Goal: Task Accomplishment & Management: Manage account settings

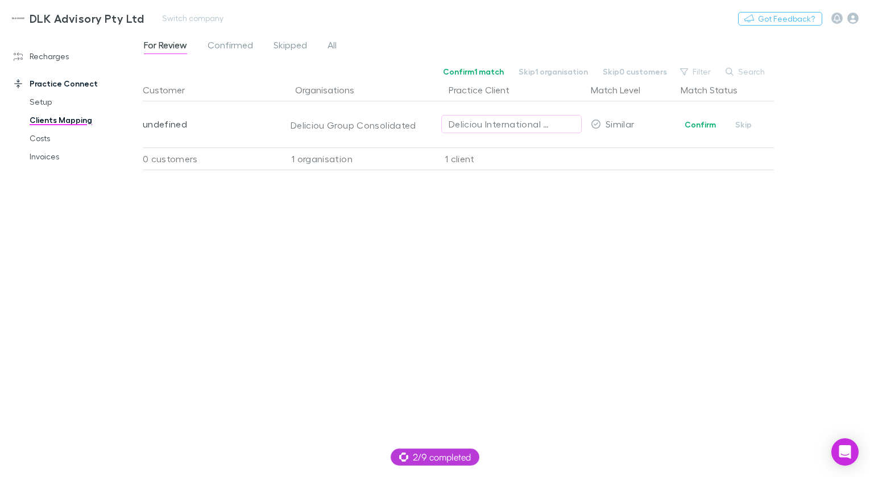
click at [72, 21] on h3 "DLK Advisory Pty Ltd" at bounding box center [87, 18] width 114 height 14
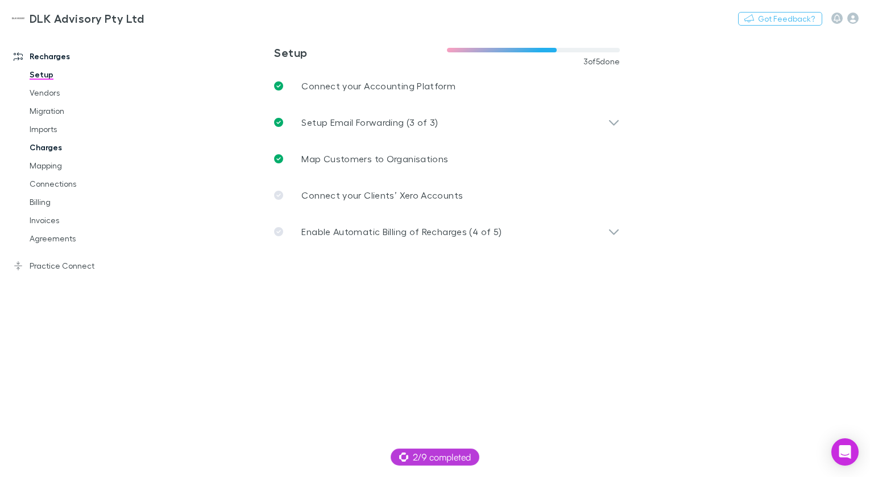
click at [76, 146] on link "Charges" at bounding box center [79, 147] width 122 height 18
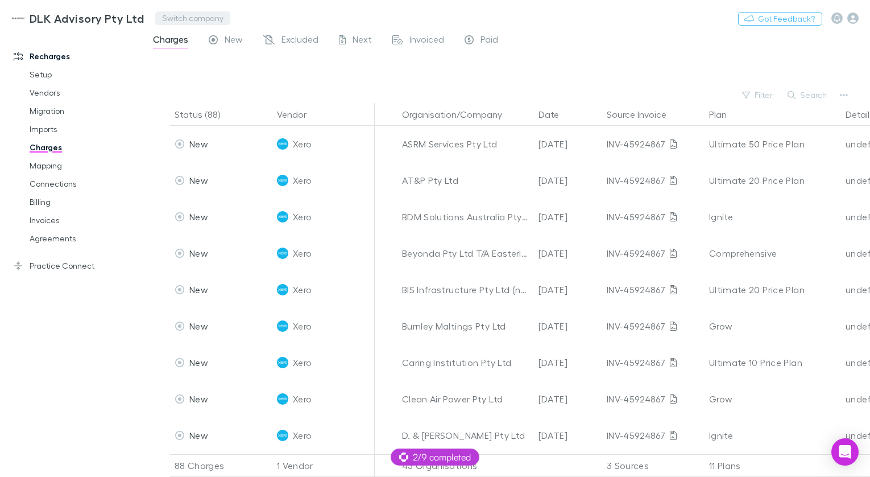
click at [172, 15] on button "Switch company" at bounding box center [192, 18] width 75 height 14
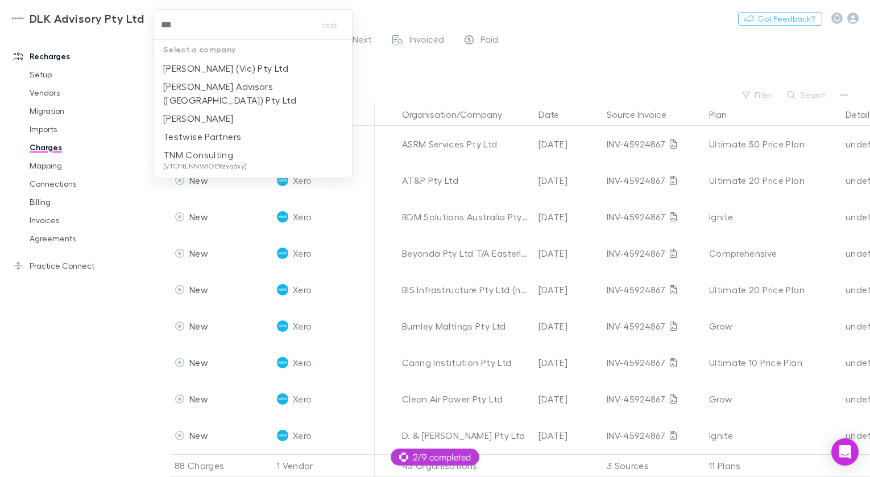
type input "****"
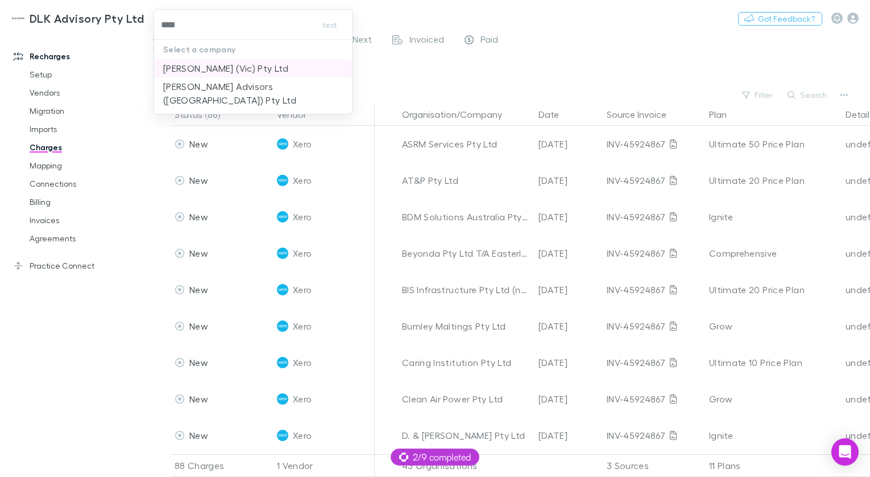
click at [221, 64] on p "[PERSON_NAME] (Vic) Pty Ltd" at bounding box center [225, 68] width 125 height 14
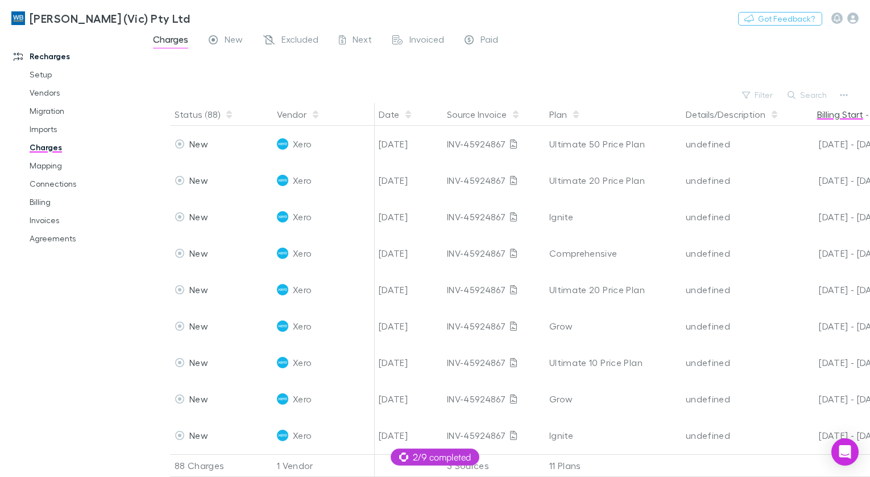
scroll to position [0, 427]
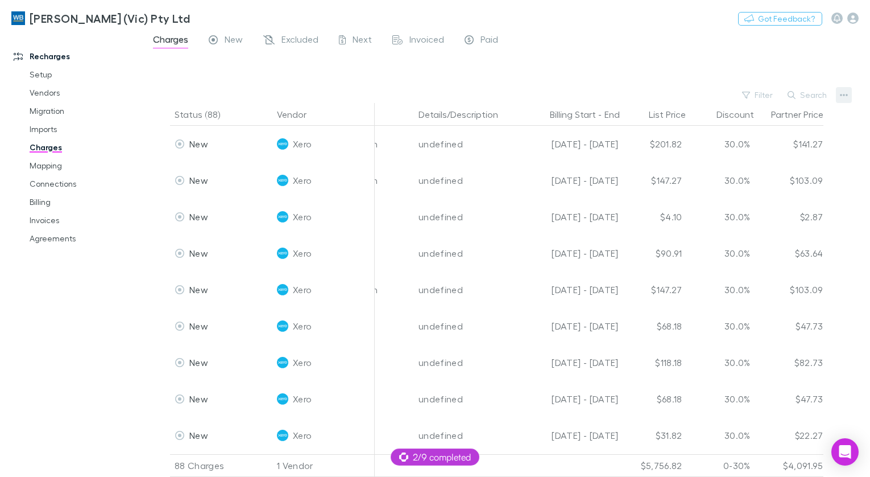
click at [847, 94] on icon "button" at bounding box center [844, 95] width 8 height 2
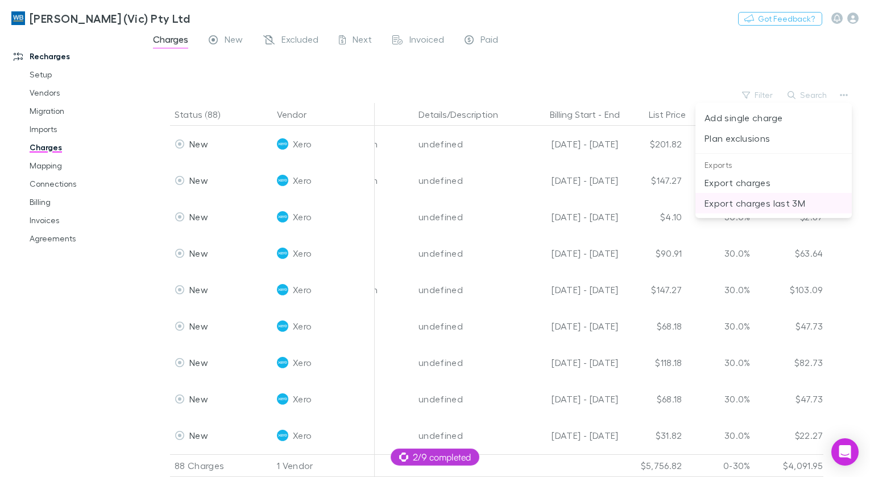
click at [770, 203] on p "Export charges last 3M" at bounding box center [774, 203] width 138 height 14
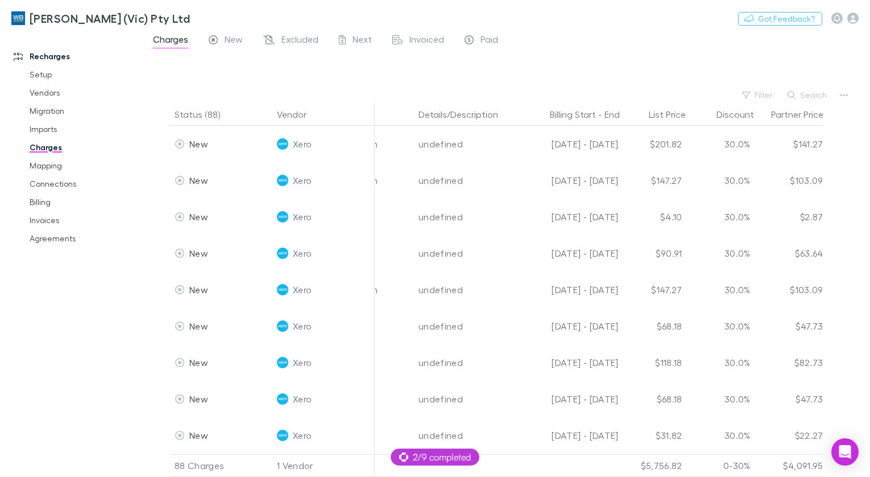
click at [359, 67] on div at bounding box center [516, 70] width 707 height 34
click at [478, 40] on div "Paid" at bounding box center [482, 41] width 34 height 15
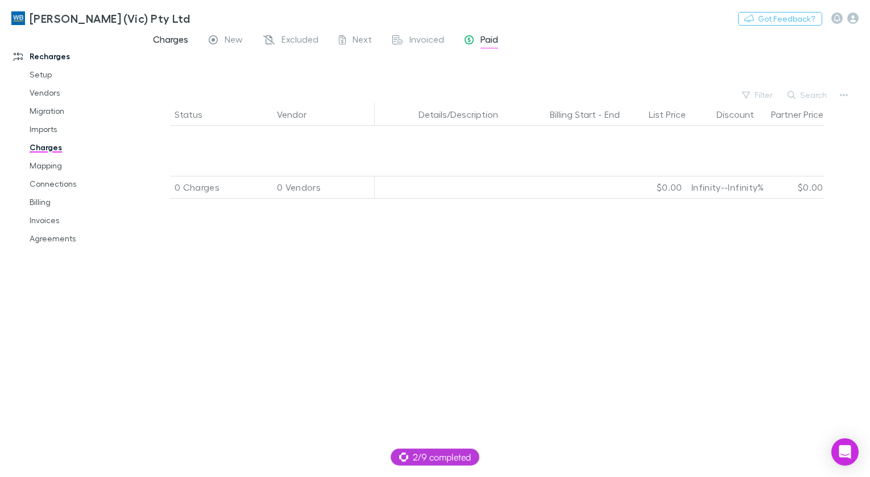
click at [169, 38] on span "Charges" at bounding box center [170, 41] width 35 height 15
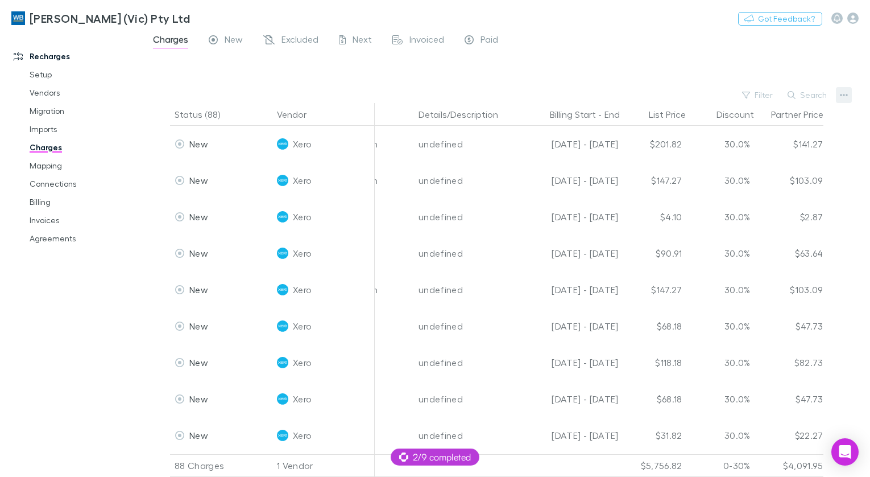
click at [838, 94] on button "button" at bounding box center [844, 95] width 16 height 16
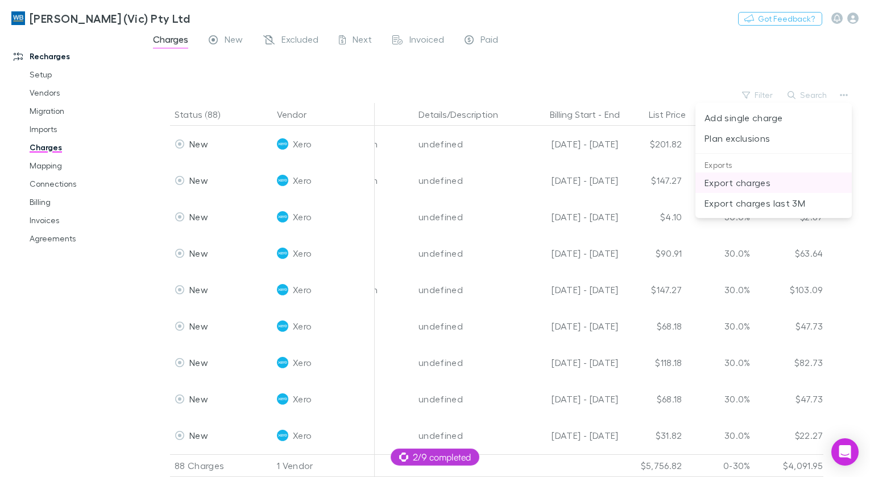
click at [773, 177] on p "Export charges" at bounding box center [774, 183] width 138 height 14
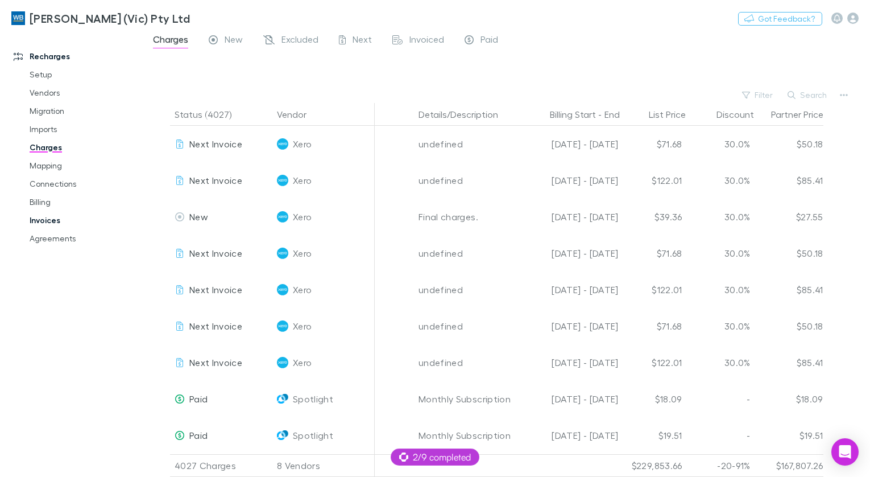
click at [49, 218] on link "Invoices" at bounding box center [79, 220] width 122 height 18
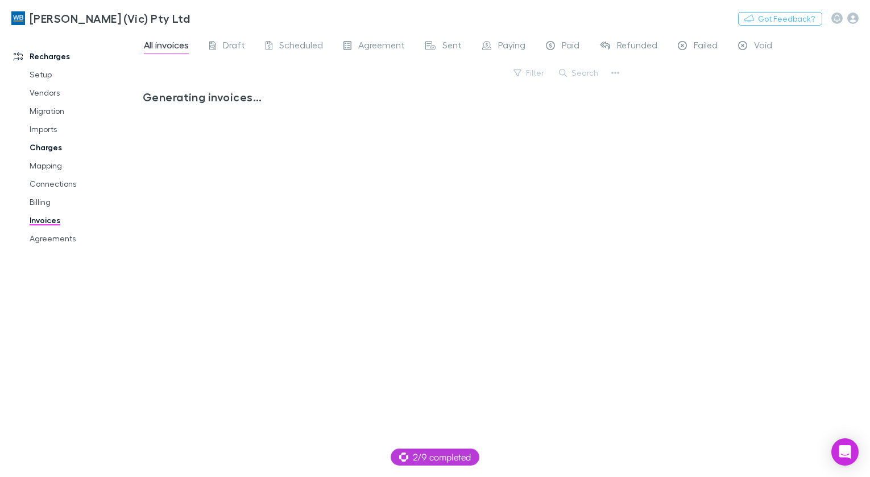
click at [51, 151] on link "Charges" at bounding box center [79, 147] width 122 height 18
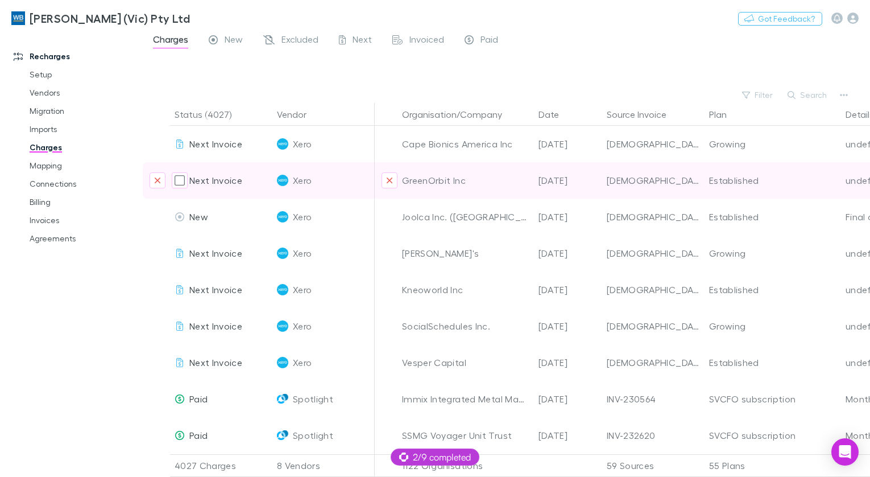
scroll to position [0, 427]
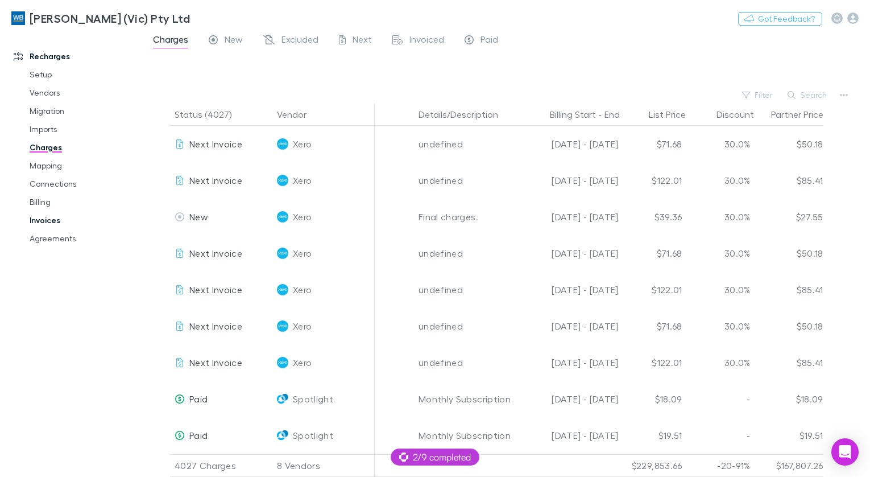
click at [61, 220] on link "Invoices" at bounding box center [79, 220] width 122 height 18
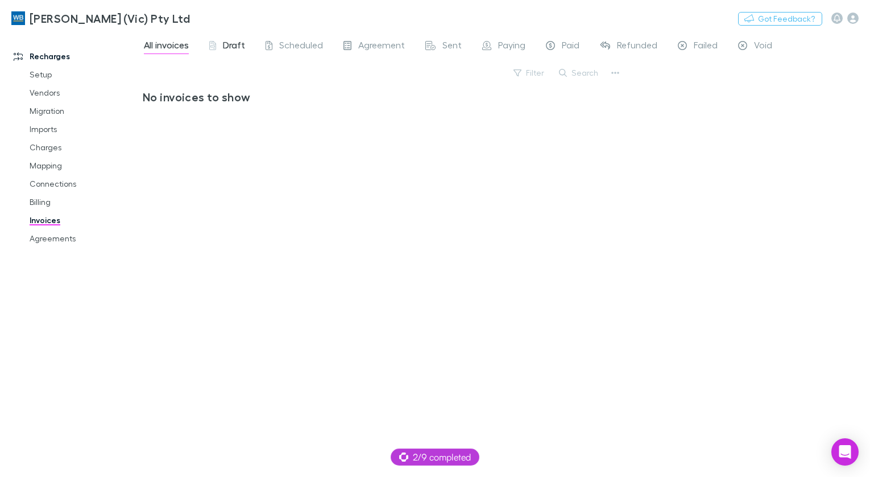
click at [237, 48] on span "Draft" at bounding box center [234, 46] width 22 height 15
click at [185, 45] on span "All invoices" at bounding box center [166, 46] width 45 height 15
click at [280, 47] on span "Scheduled" at bounding box center [301, 46] width 44 height 15
click at [372, 45] on span "Agreement" at bounding box center [381, 46] width 47 height 15
click at [189, 47] on link "All invoices" at bounding box center [166, 47] width 47 height 18
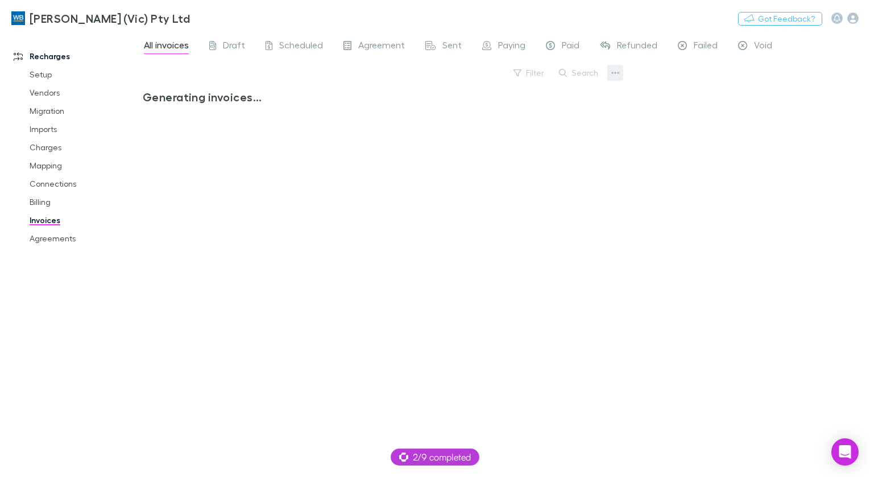
click at [614, 72] on icon "button" at bounding box center [615, 72] width 8 height 9
click at [532, 114] on p "Export invoices" at bounding box center [545, 110] width 138 height 14
click at [222, 45] on div "Draft" at bounding box center [227, 46] width 36 height 15
click at [198, 45] on div "All invoices Draft Scheduled Agreement Sent Paying Paid Refunded Failed Void" at bounding box center [463, 47] width 640 height 18
click at [177, 49] on span "All invoices" at bounding box center [166, 46] width 45 height 15
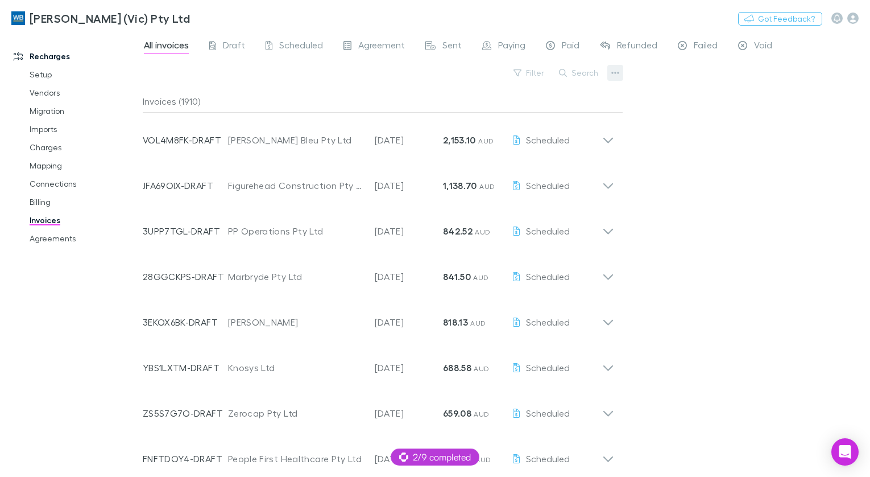
click at [620, 72] on button "button" at bounding box center [615, 73] width 16 height 16
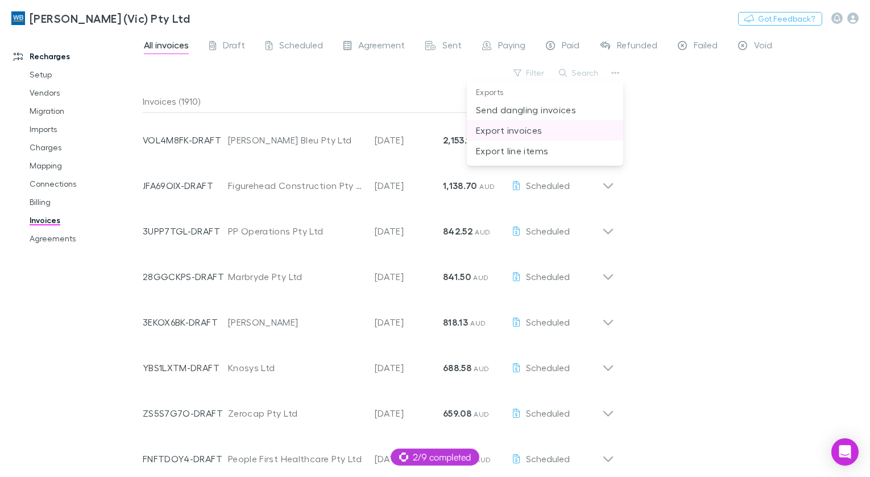
click at [561, 130] on p "Export invoices" at bounding box center [545, 130] width 138 height 14
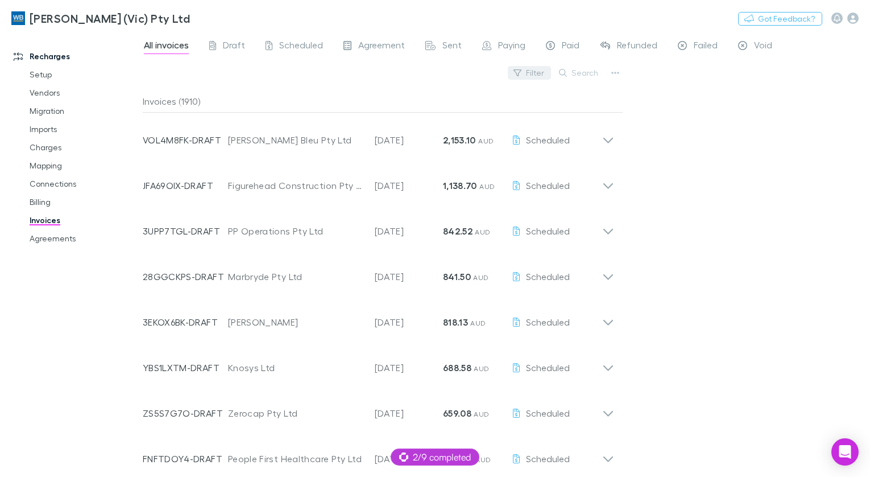
click at [535, 73] on button "Filter" at bounding box center [529, 73] width 43 height 14
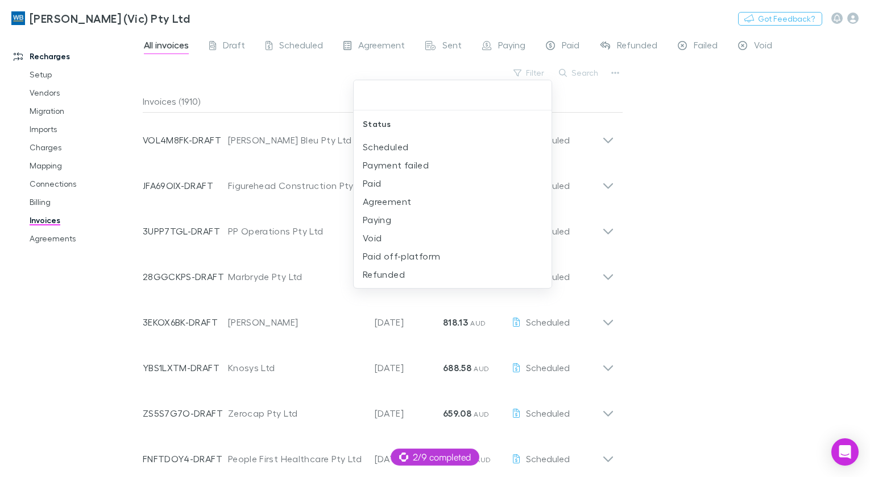
drag, startPoint x: 661, startPoint y: 105, endPoint x: 562, endPoint y: 81, distance: 101.3
click at [660, 105] on div at bounding box center [435, 238] width 870 height 477
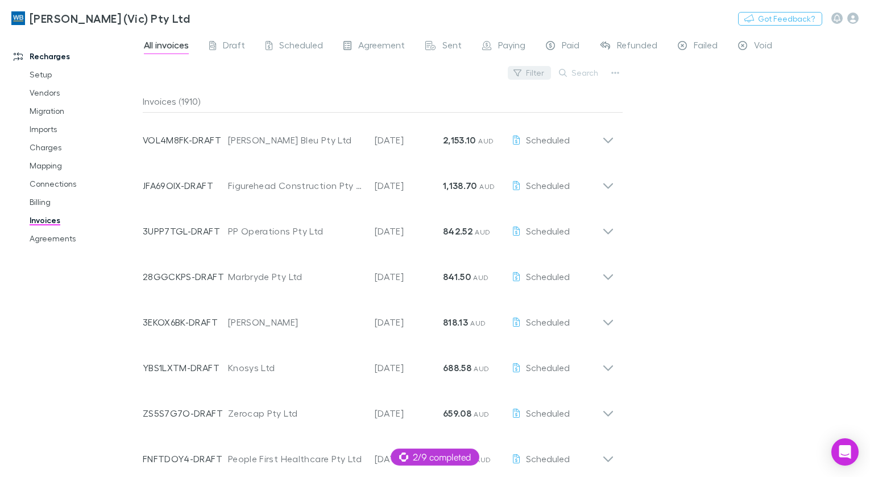
click at [533, 73] on button "Filter" at bounding box center [529, 73] width 43 height 14
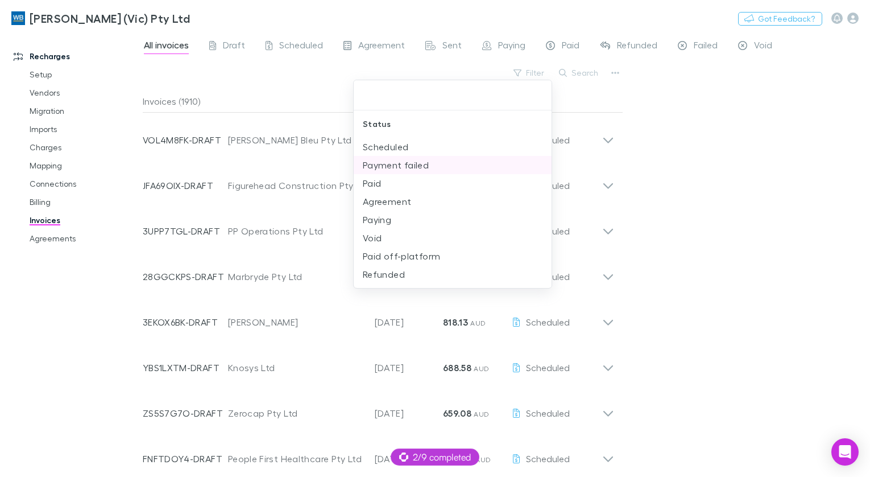
click at [413, 148] on li "Scheduled" at bounding box center [453, 147] width 198 height 18
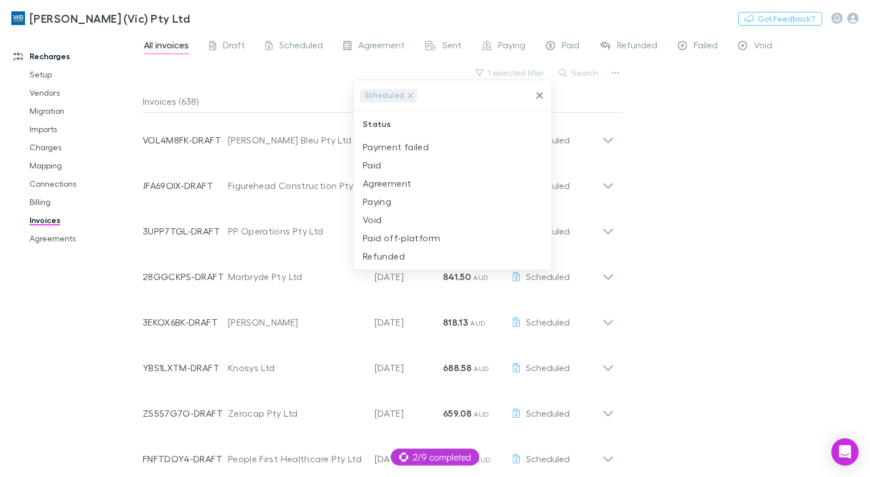
click at [632, 100] on div at bounding box center [435, 238] width 870 height 477
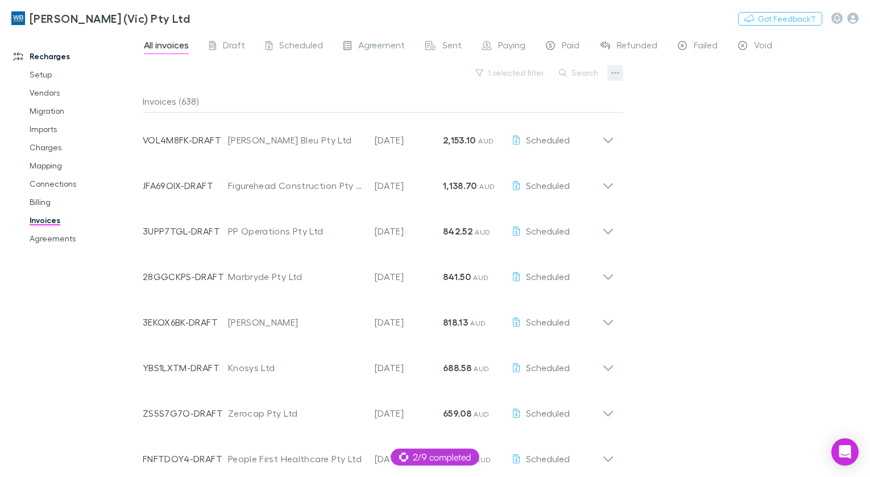
click at [620, 75] on button "button" at bounding box center [615, 73] width 16 height 16
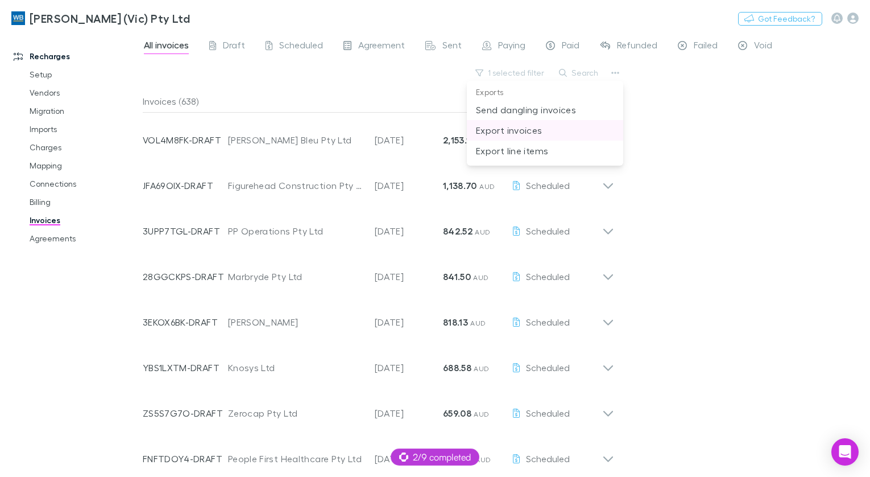
click at [553, 131] on p "Export invoices" at bounding box center [545, 130] width 138 height 14
